Goal: Find specific page/section: Find specific page/section

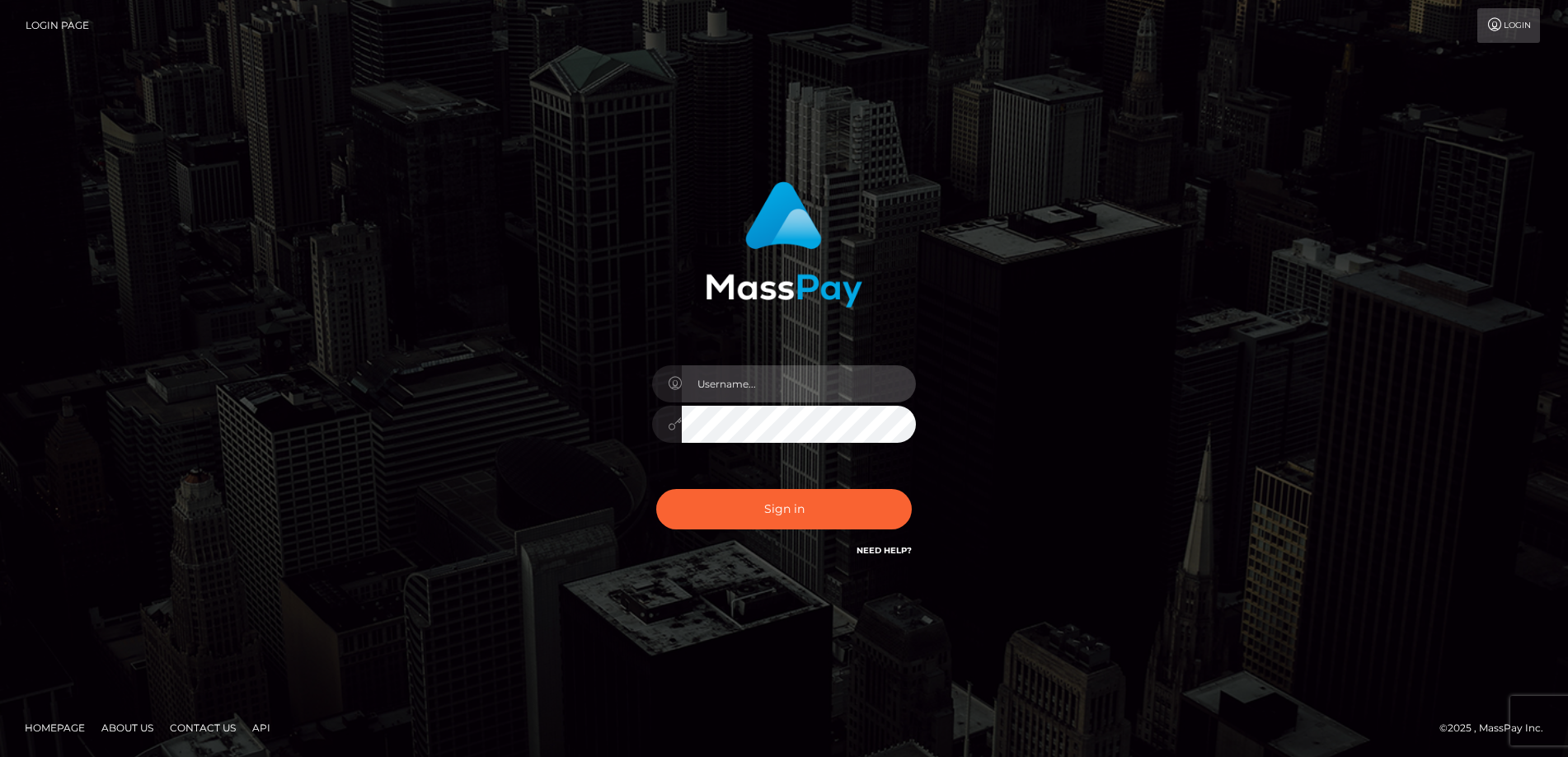
type input "[PERSON_NAME].Springer2"
click at [768, 385] on input "Amy.Springer2" at bounding box center [798, 384] width 234 height 37
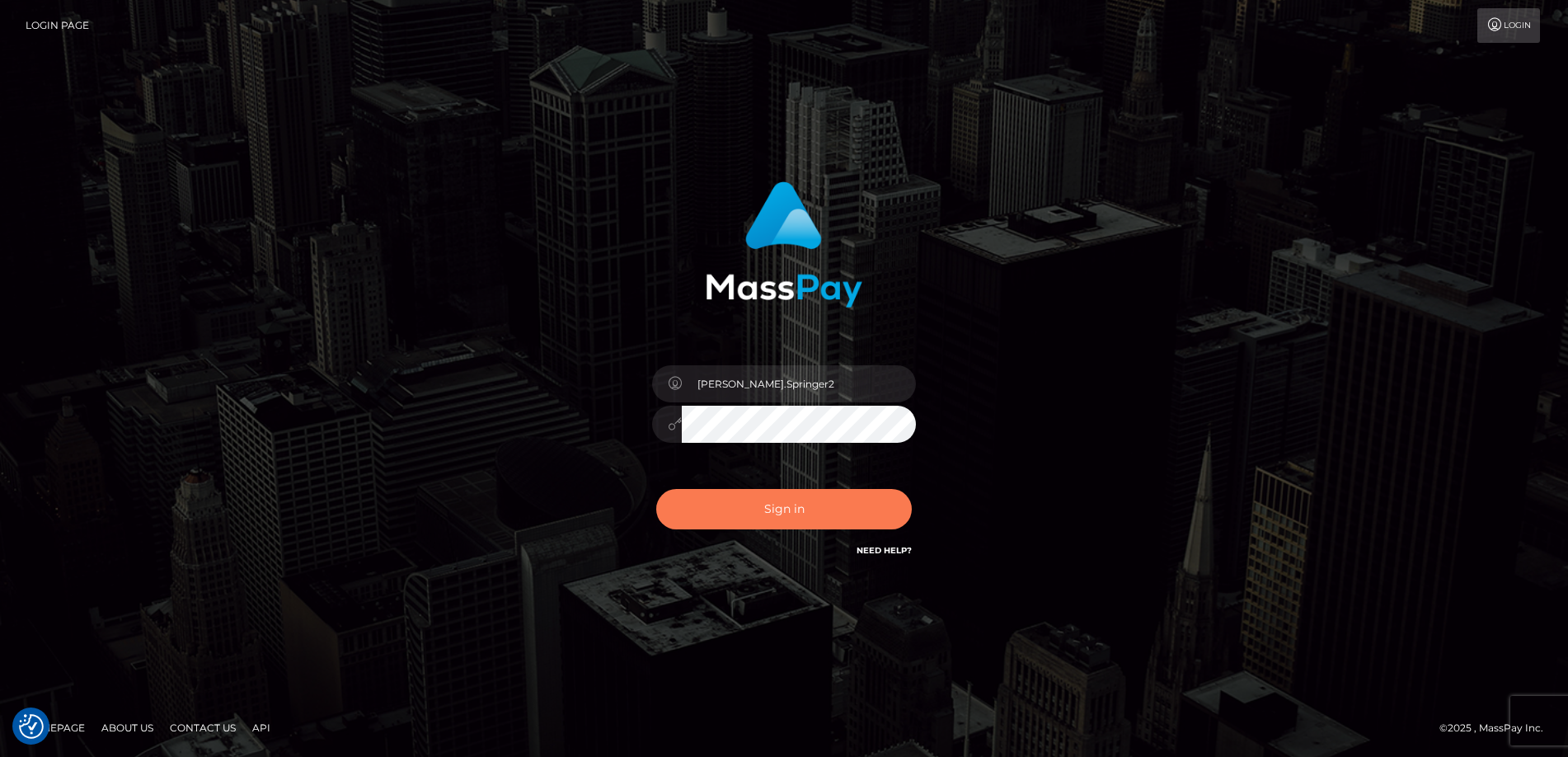
click at [768, 511] on button "Sign in" at bounding box center [784, 509] width 255 height 41
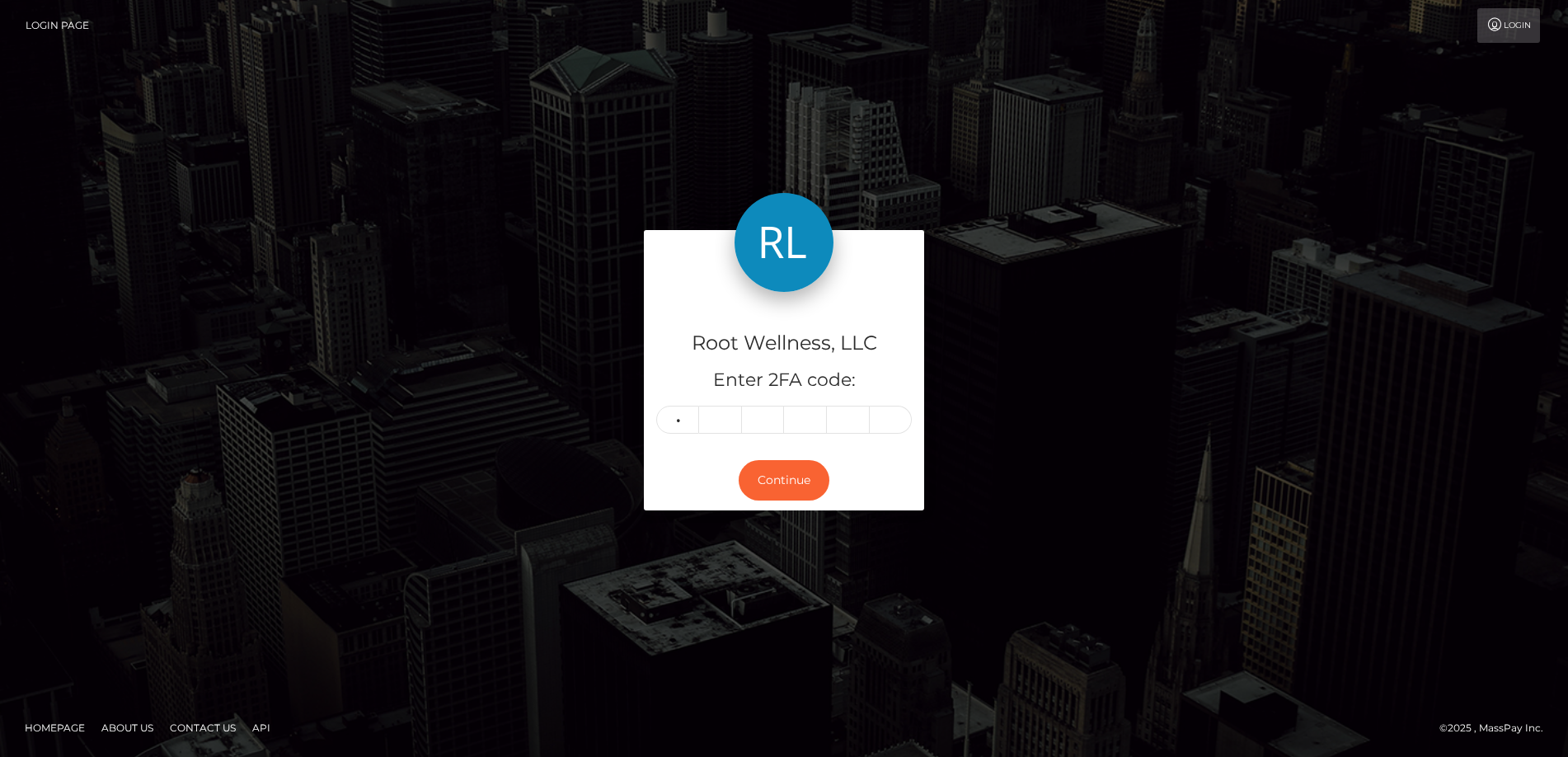
type input "2"
type input "0"
type input "6"
type input "8"
type input "5"
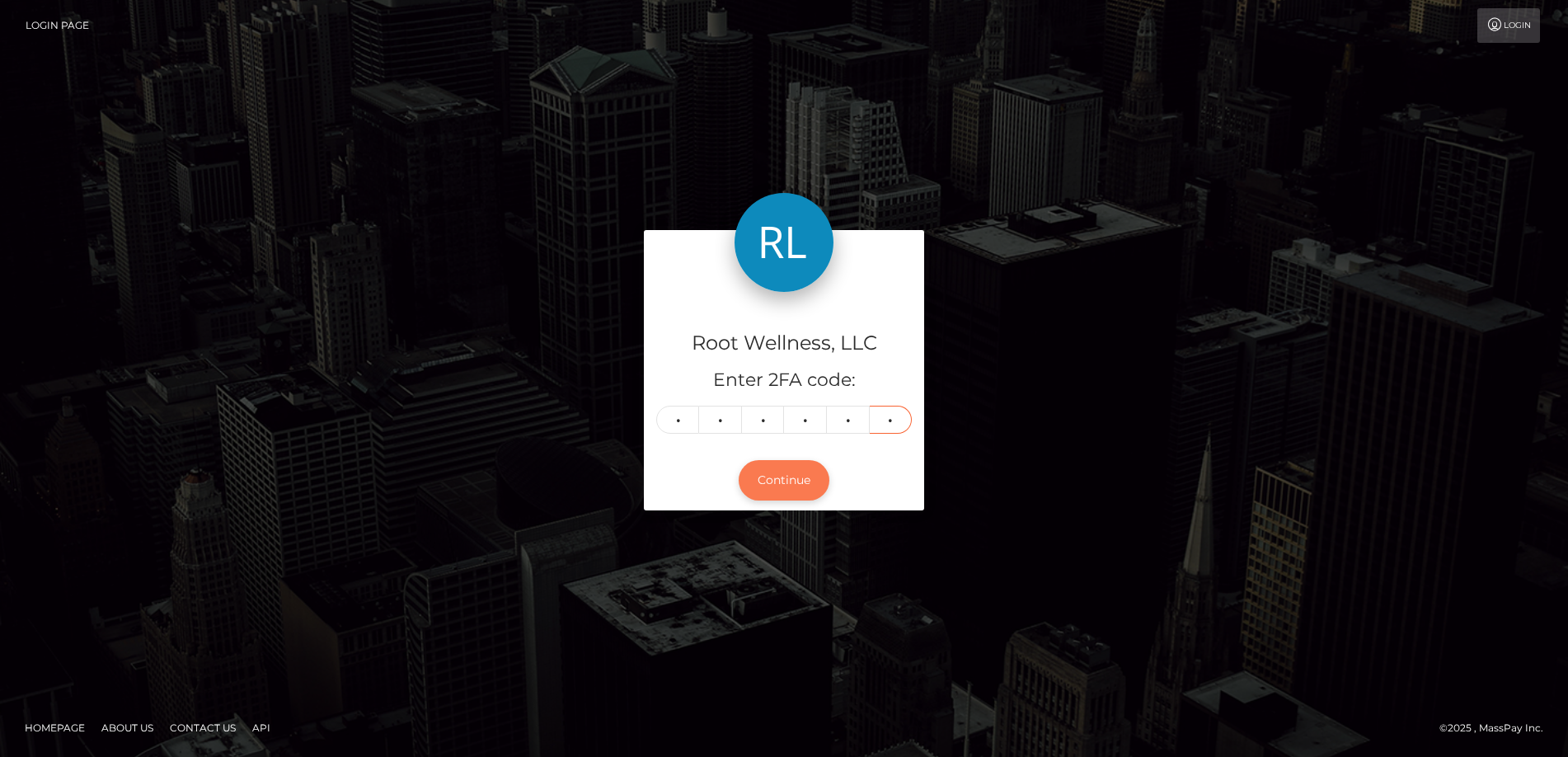
type input "2"
click at [801, 479] on button "Continue" at bounding box center [784, 480] width 91 height 41
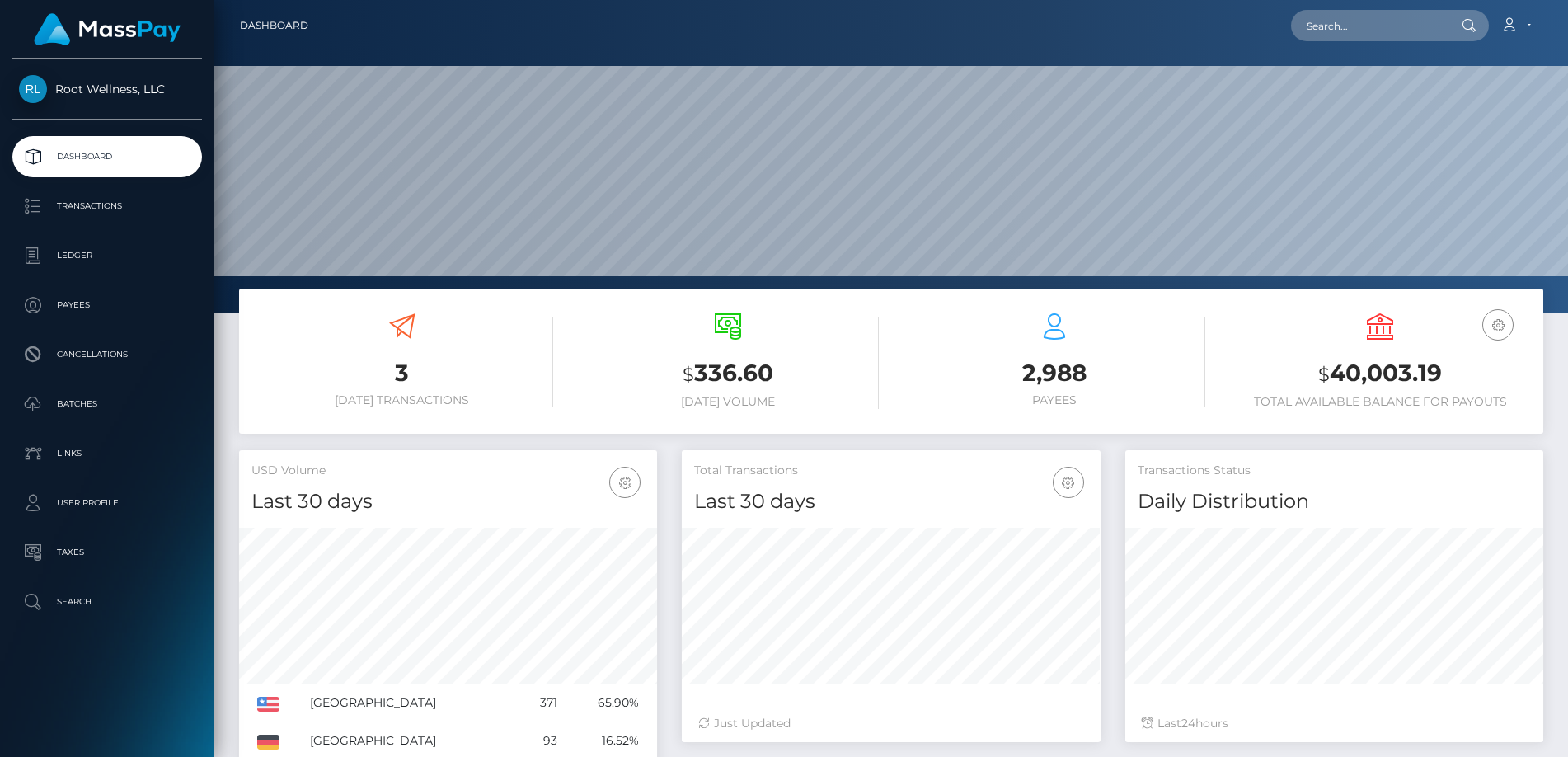
scroll to position [293, 419]
click at [69, 396] on p "Batches" at bounding box center [107, 404] width 176 height 25
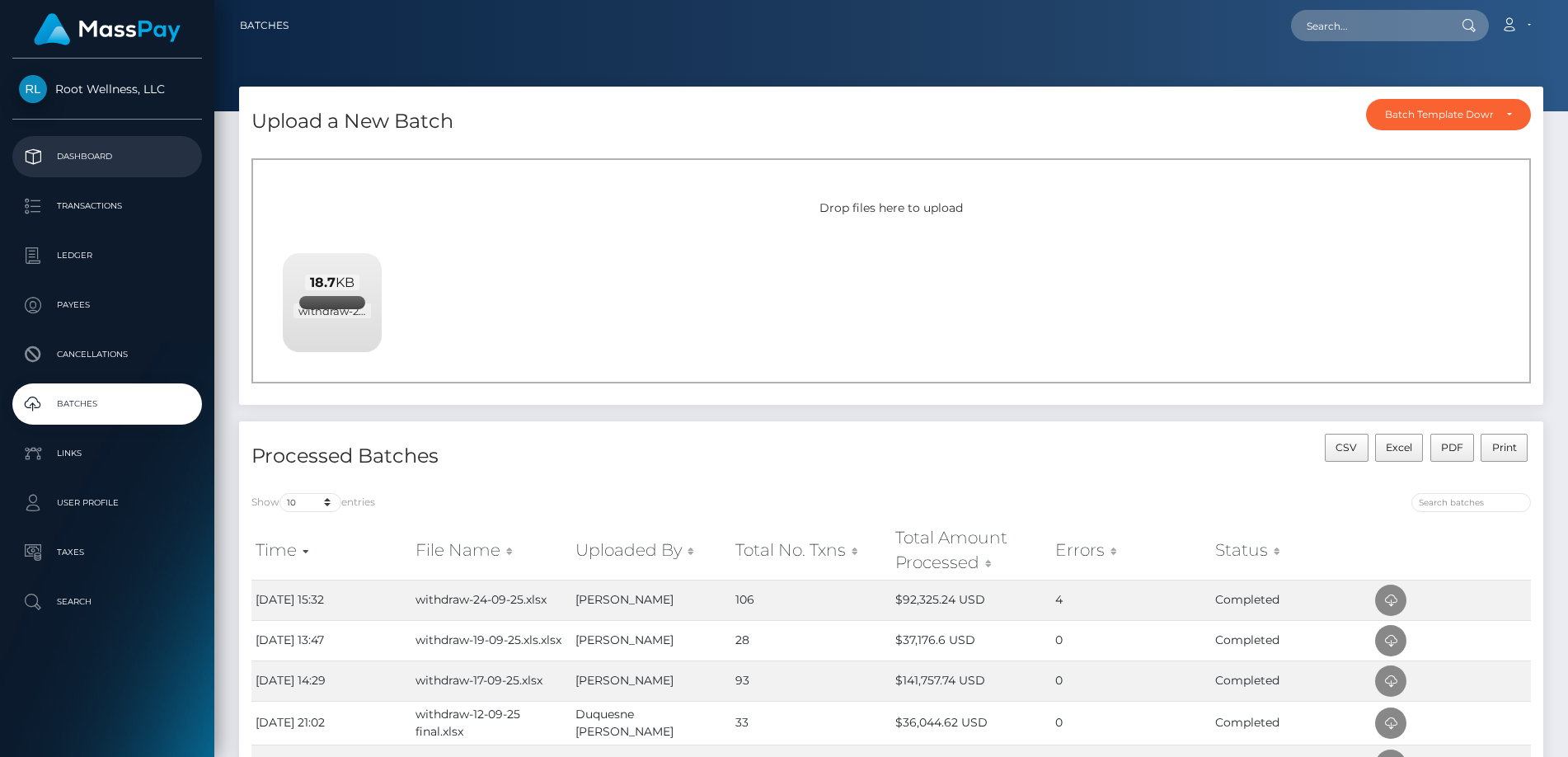
click at [103, 155] on p "Dashboard" at bounding box center [107, 157] width 176 height 25
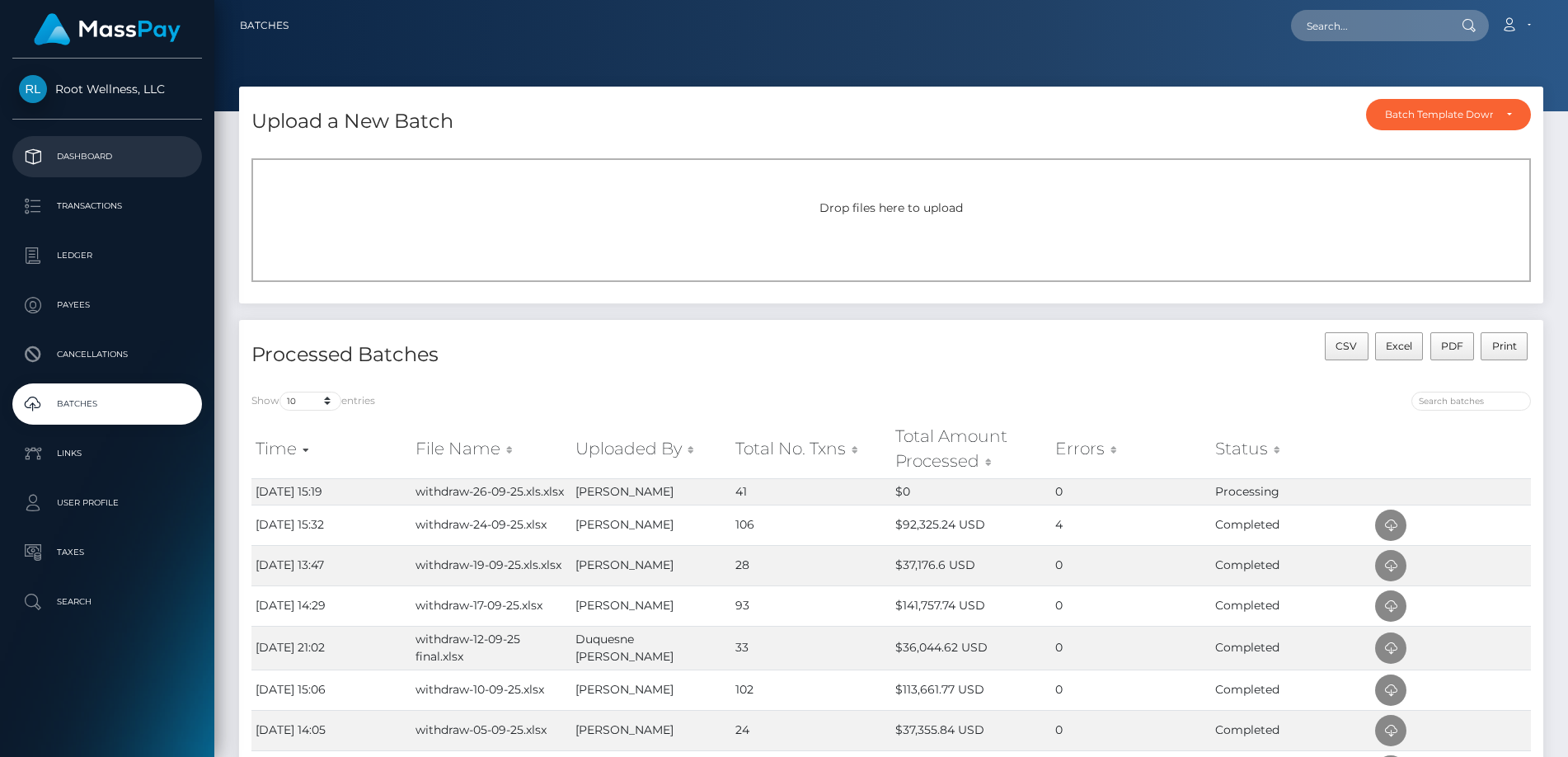
click at [106, 151] on p "Dashboard" at bounding box center [107, 157] width 176 height 25
click at [97, 402] on p "Batches" at bounding box center [107, 404] width 176 height 25
click at [93, 151] on p "Dashboard" at bounding box center [107, 157] width 176 height 25
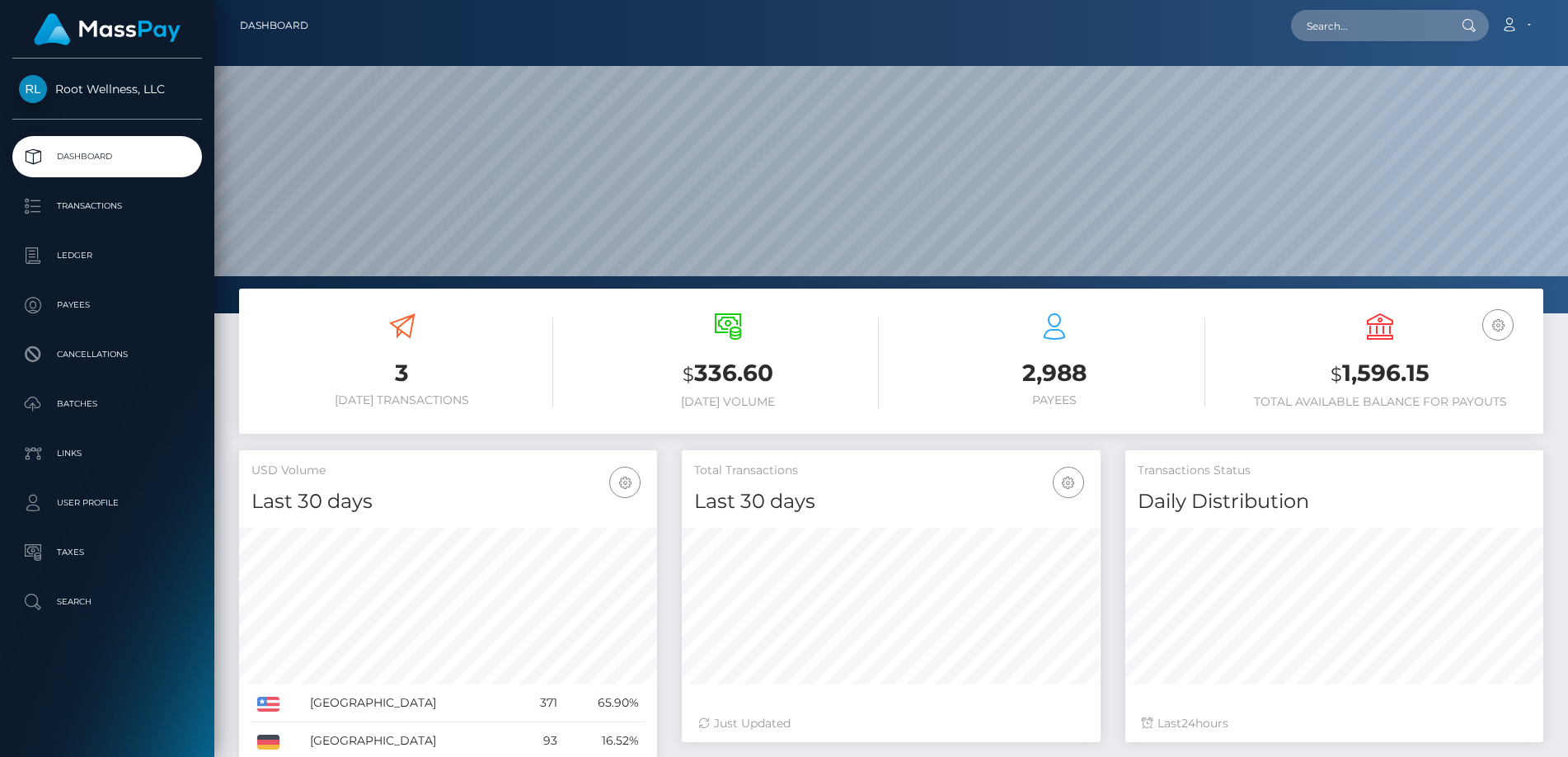
scroll to position [293, 419]
click at [65, 399] on p "Batches" at bounding box center [107, 404] width 176 height 25
